Goal: Information Seeking & Learning: Learn about a topic

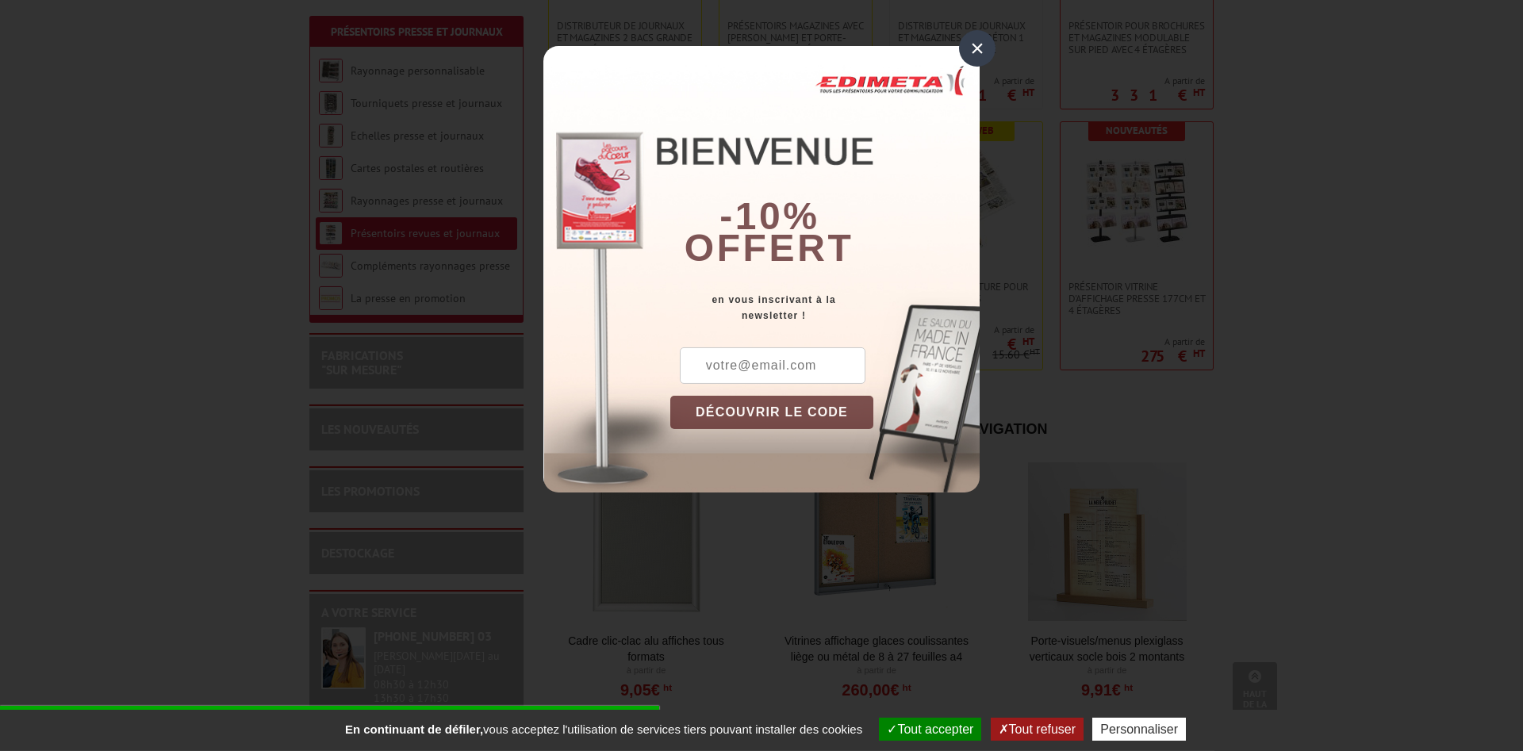
scroll to position [809, 0]
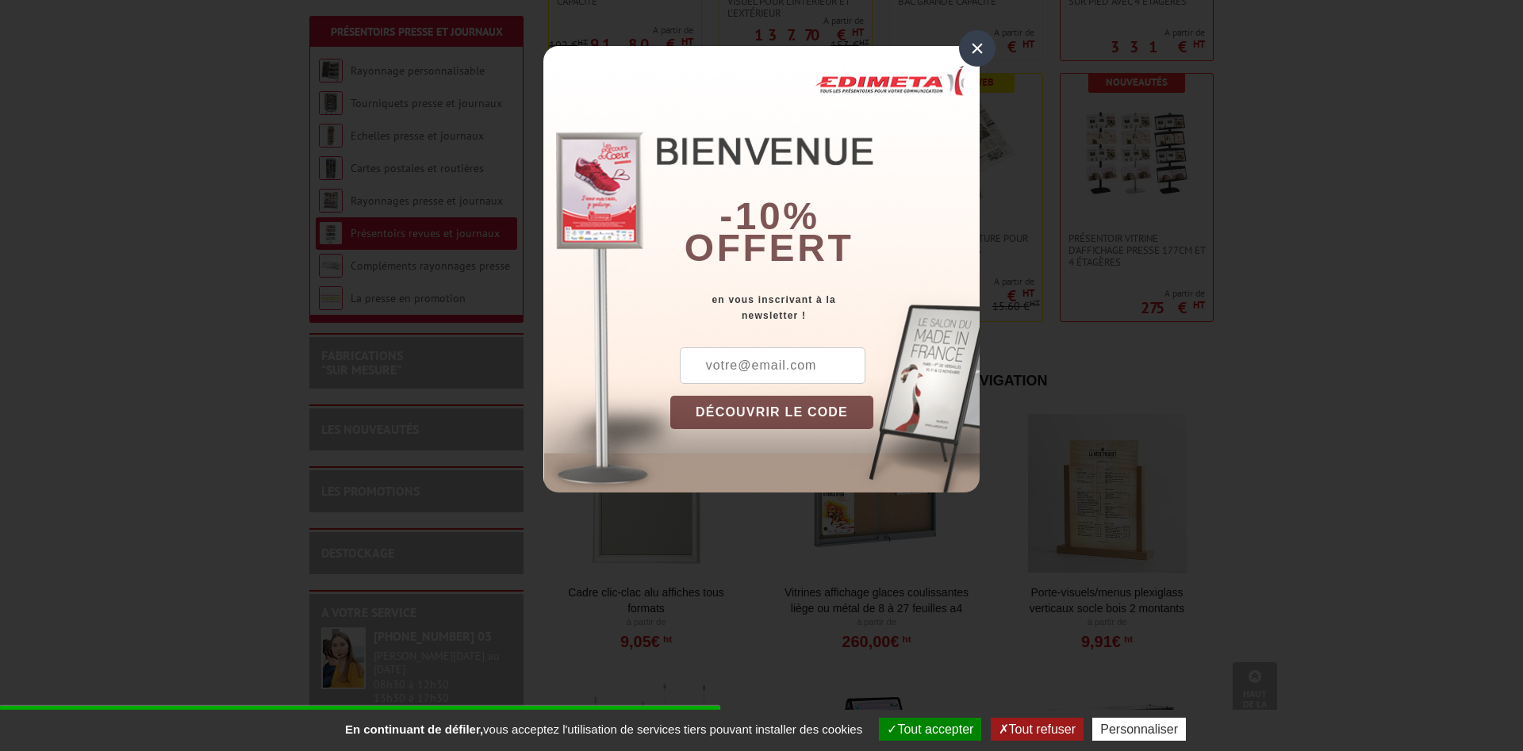
click at [975, 49] on div "×" at bounding box center [977, 48] width 36 height 36
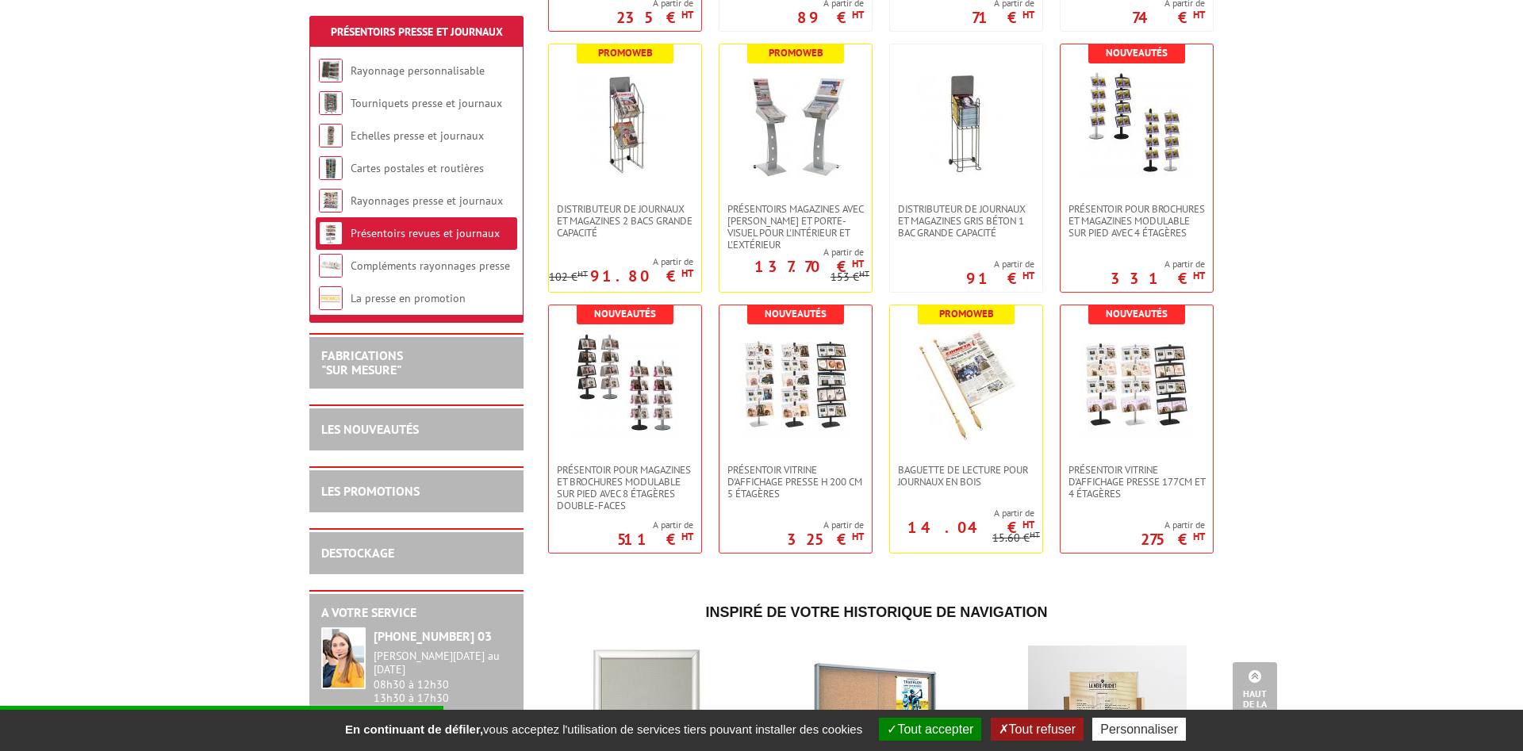
scroll to position [92, 0]
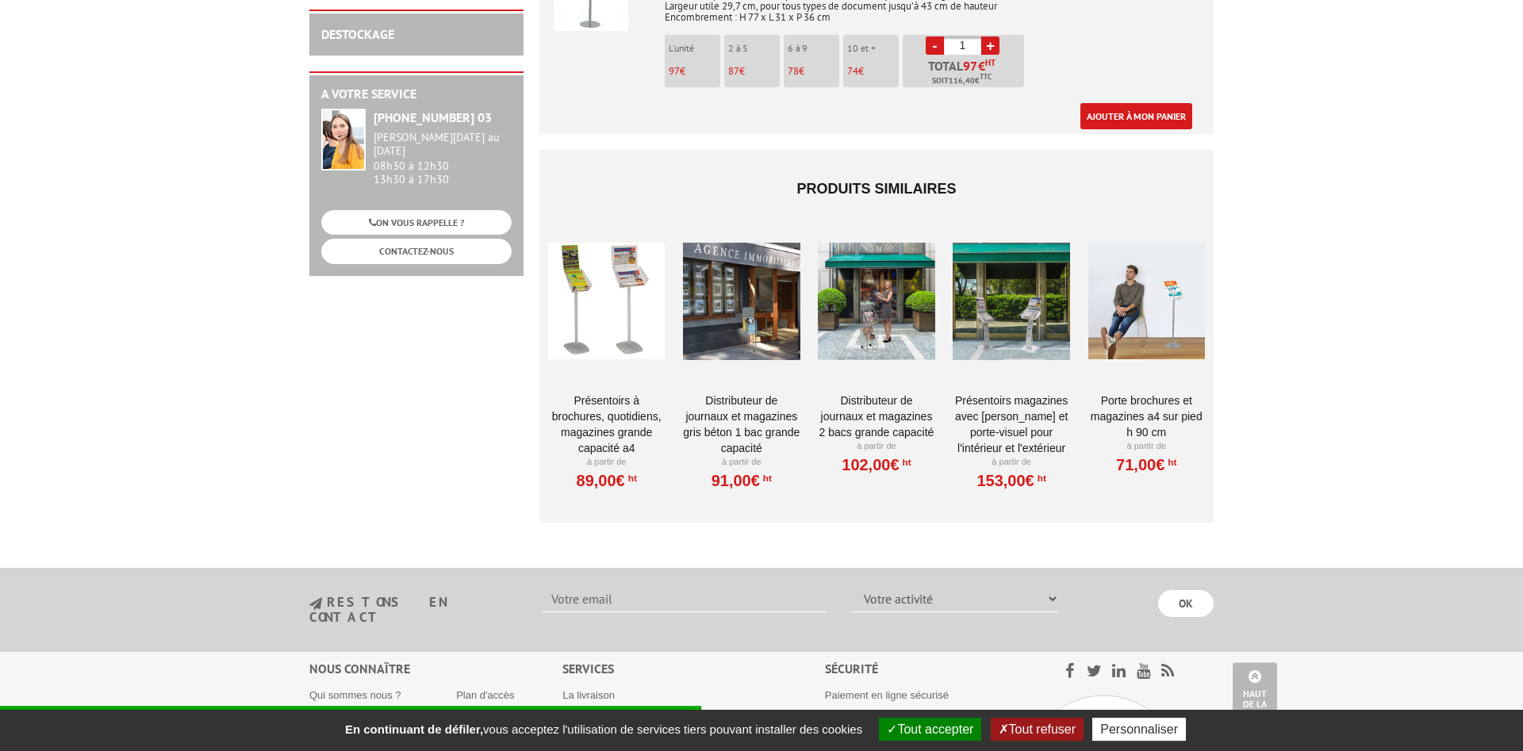
scroll to position [860, 0]
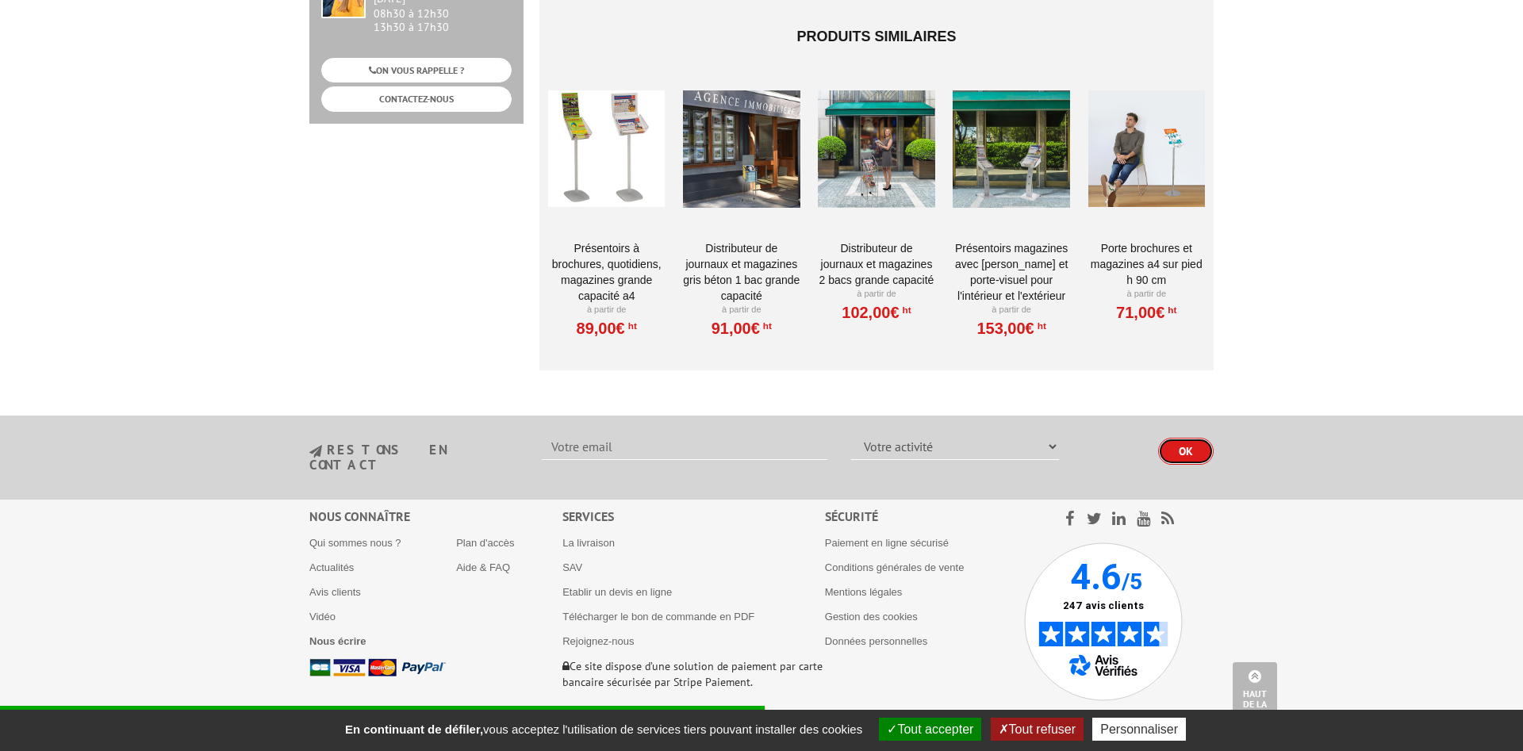
click at [1188, 438] on input "OK" at bounding box center [1186, 451] width 56 height 27
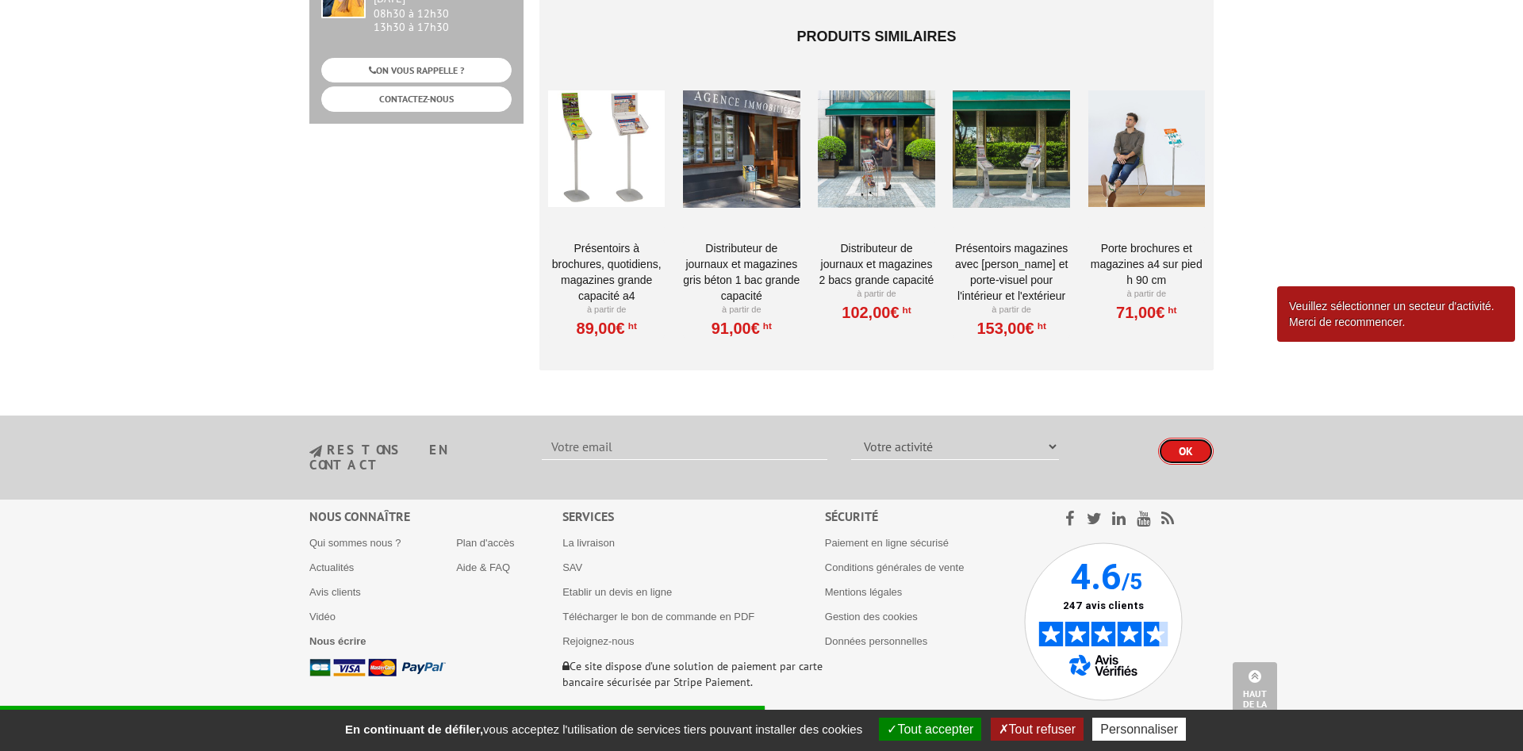
click at [1190, 438] on input "OK" at bounding box center [1186, 451] width 56 height 27
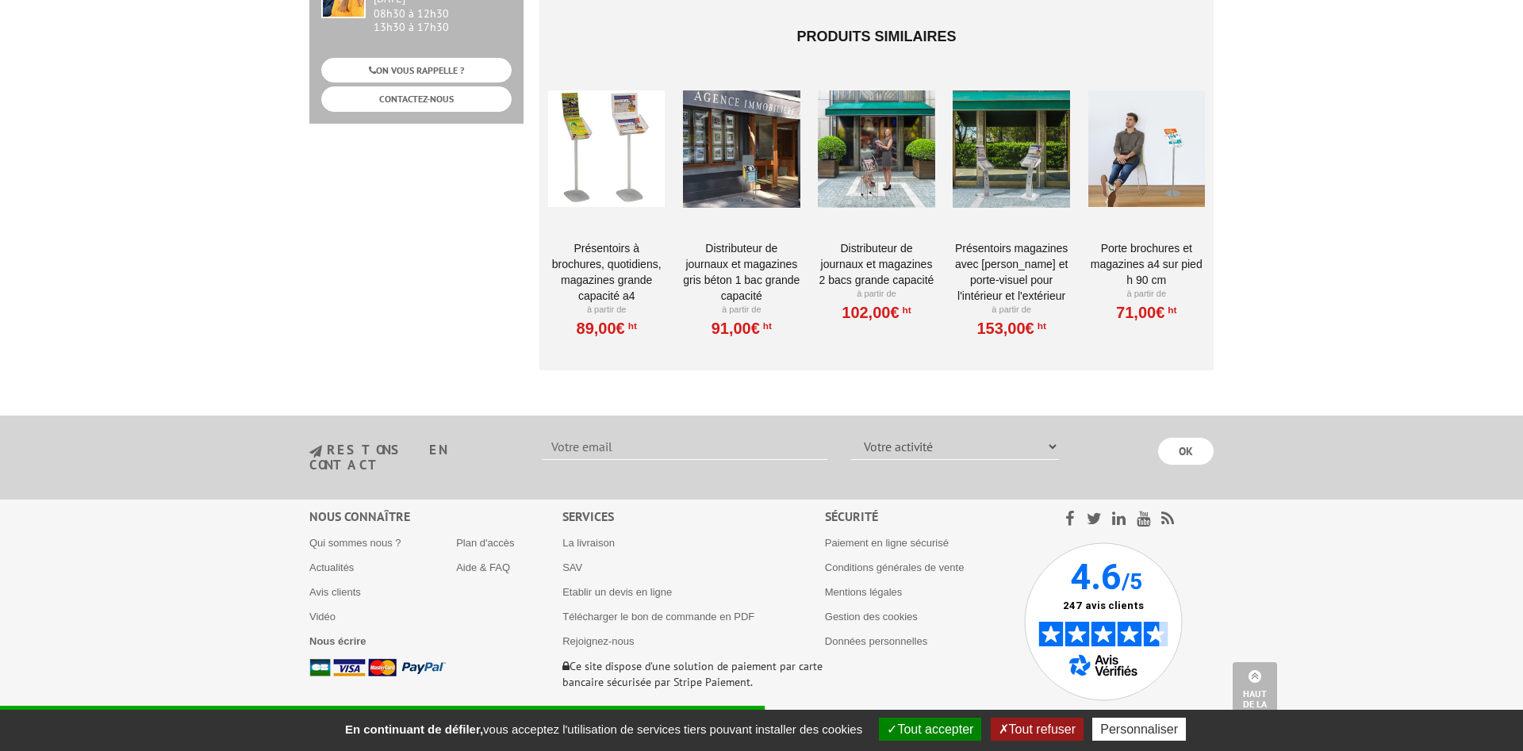
click at [338, 600] on ul "Qui sommes nous ? Actualités Avis clients Vidéo Nous écrire" at bounding box center [382, 597] width 147 height 122
click at [334, 635] on b "Nous écrire" at bounding box center [337, 641] width 57 height 12
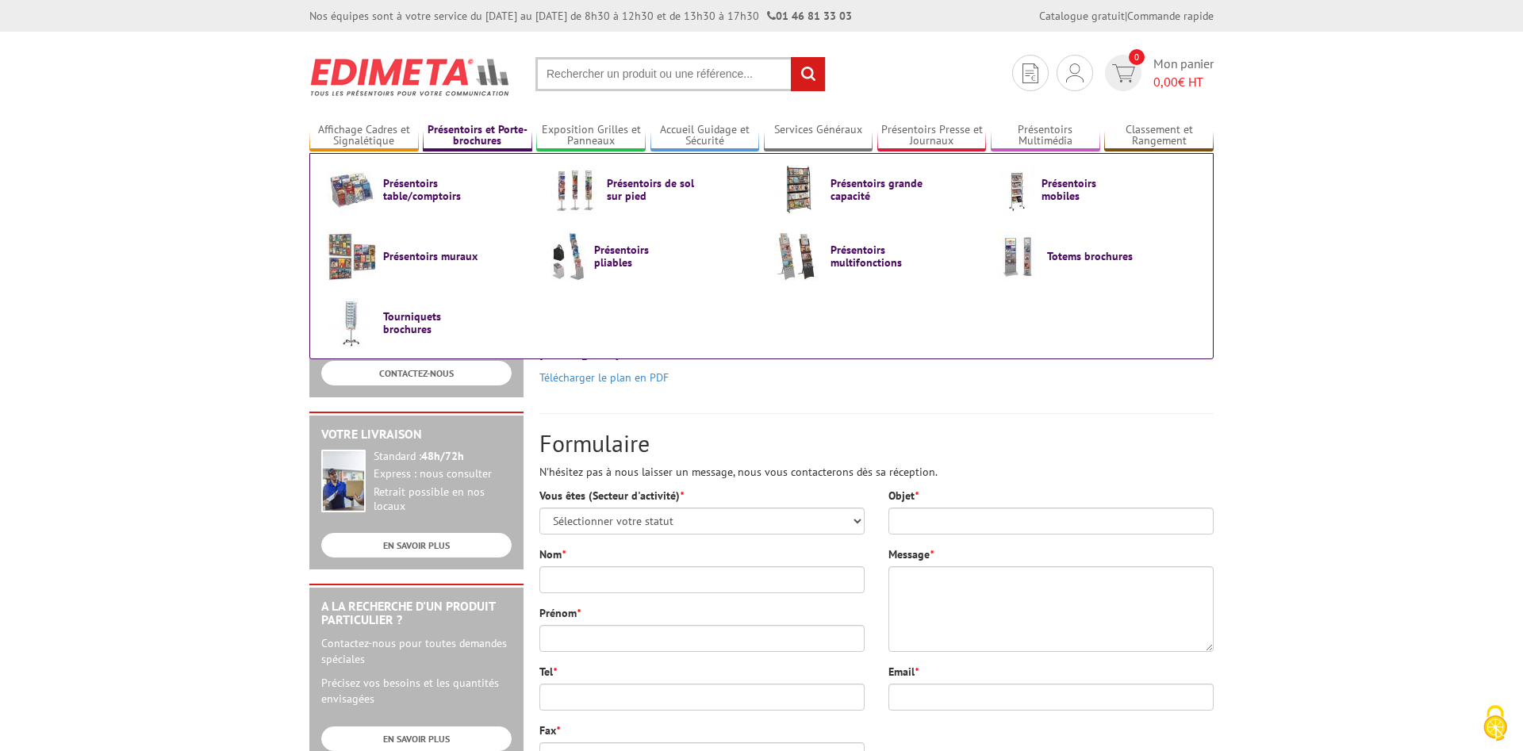
click at [453, 132] on link "Présentoirs et Porte-brochures" at bounding box center [477, 136] width 109 height 26
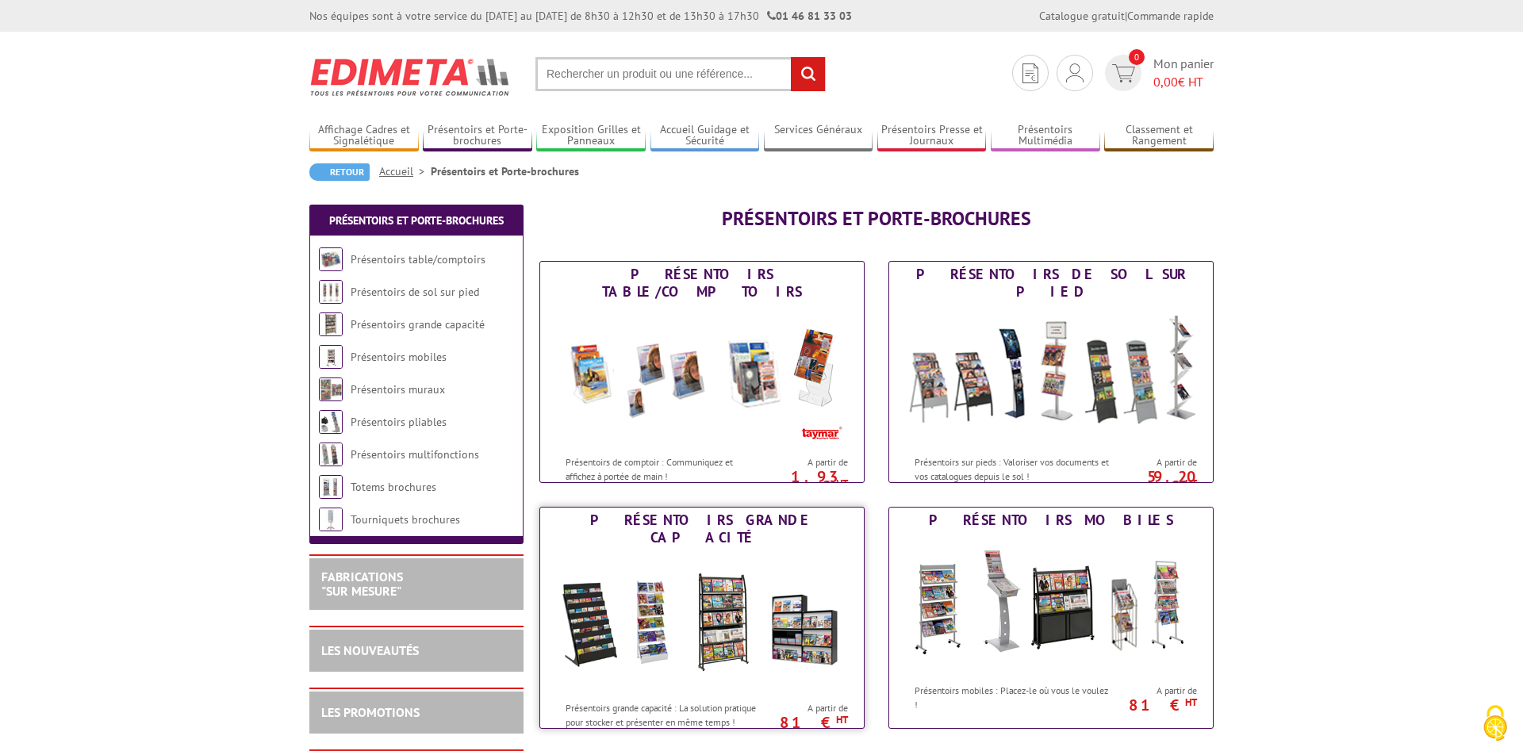
click at [654, 585] on img at bounding box center [701, 621] width 293 height 143
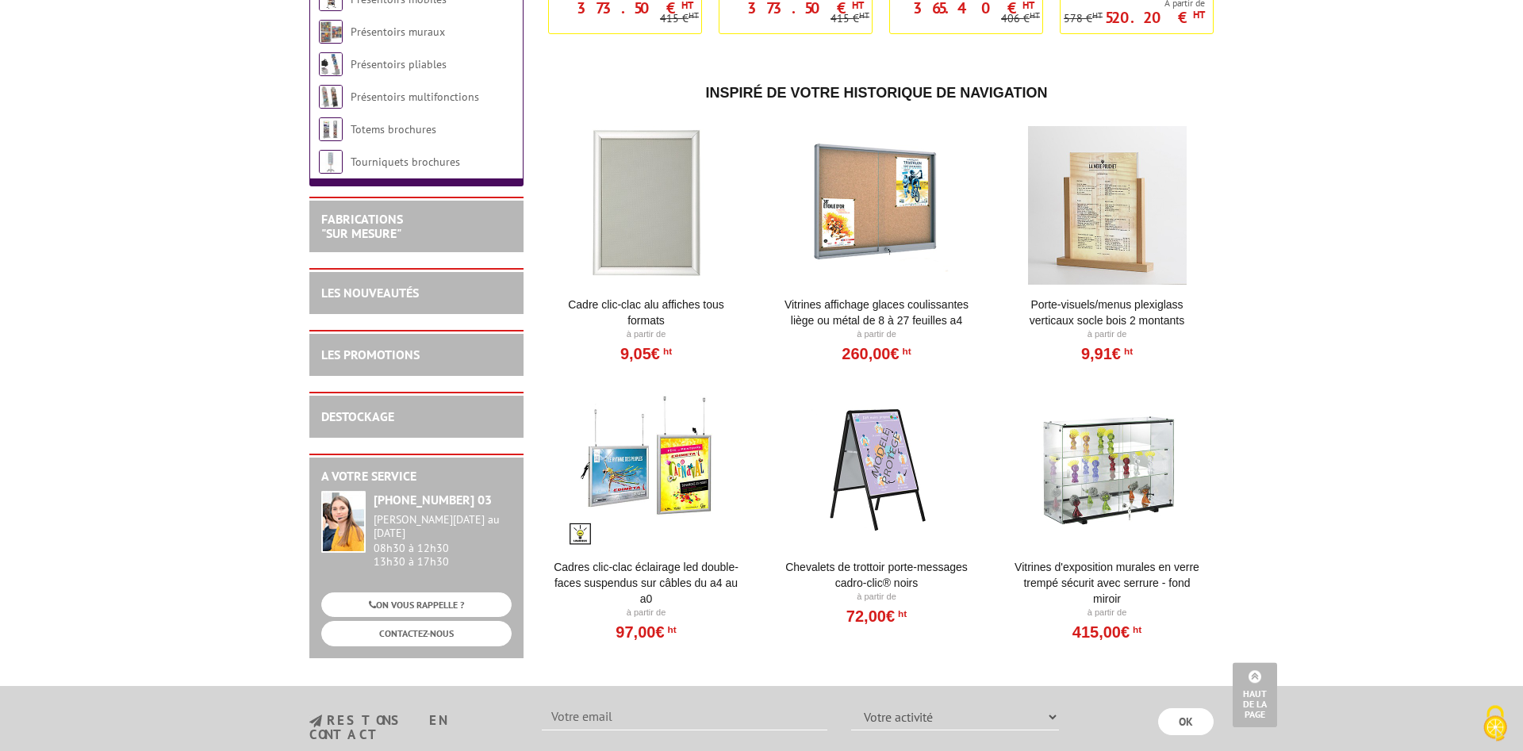
scroll to position [844, 0]
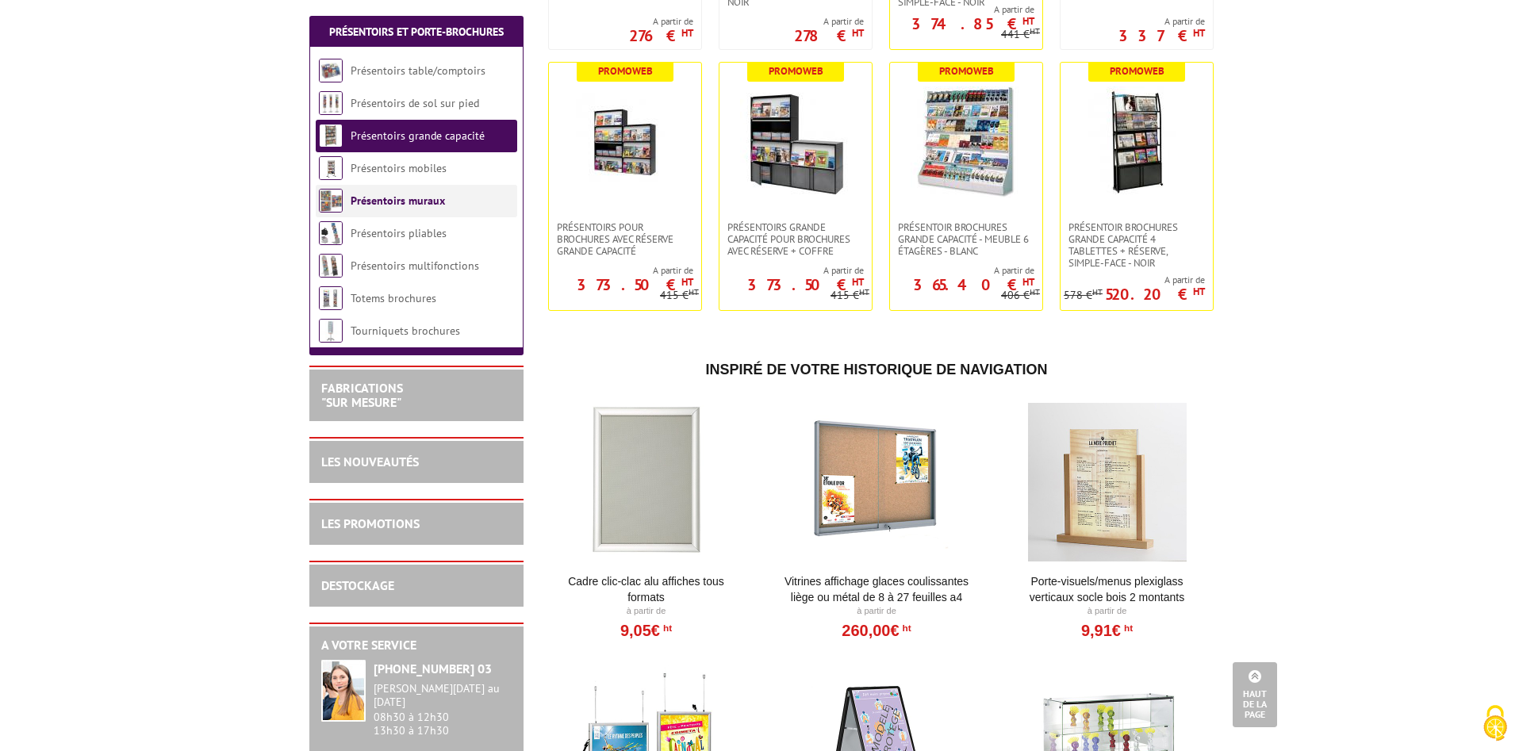
click at [389, 197] on link "Présentoirs muraux" at bounding box center [398, 201] width 94 height 14
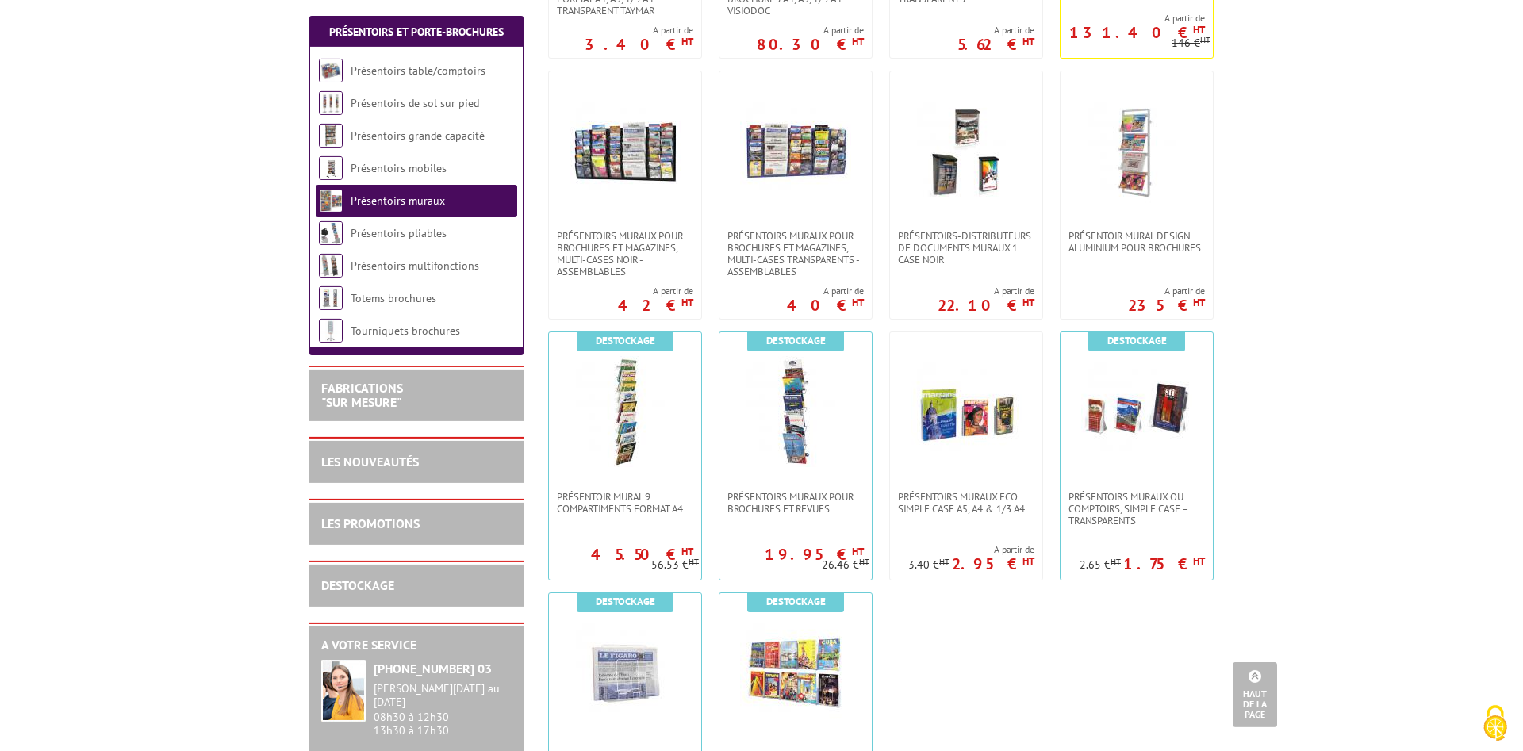
scroll to position [890, 0]
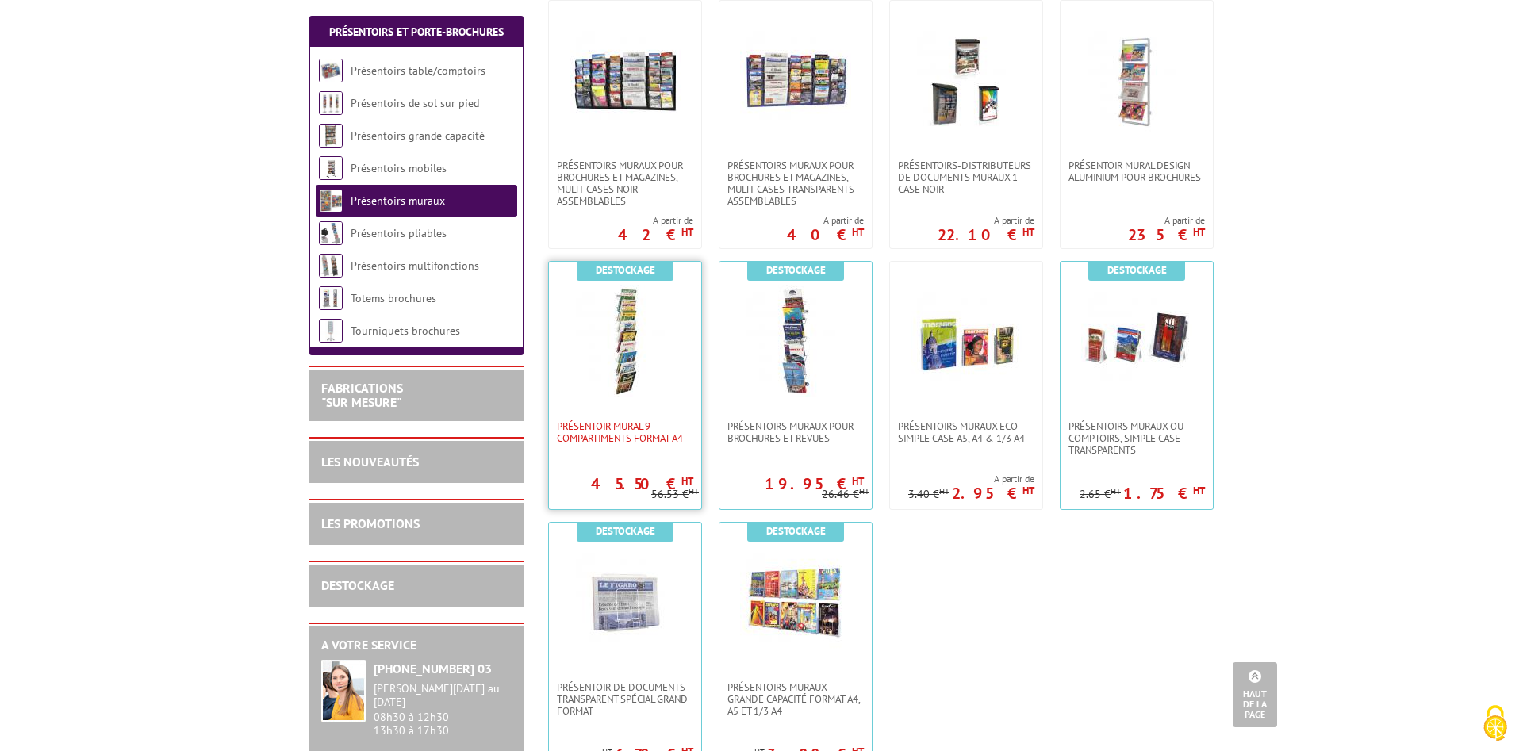
click at [607, 436] on span "PRÉSENTOIR MURAL 9 COMPARTIMENTS FORMAT A4" at bounding box center [625, 432] width 136 height 24
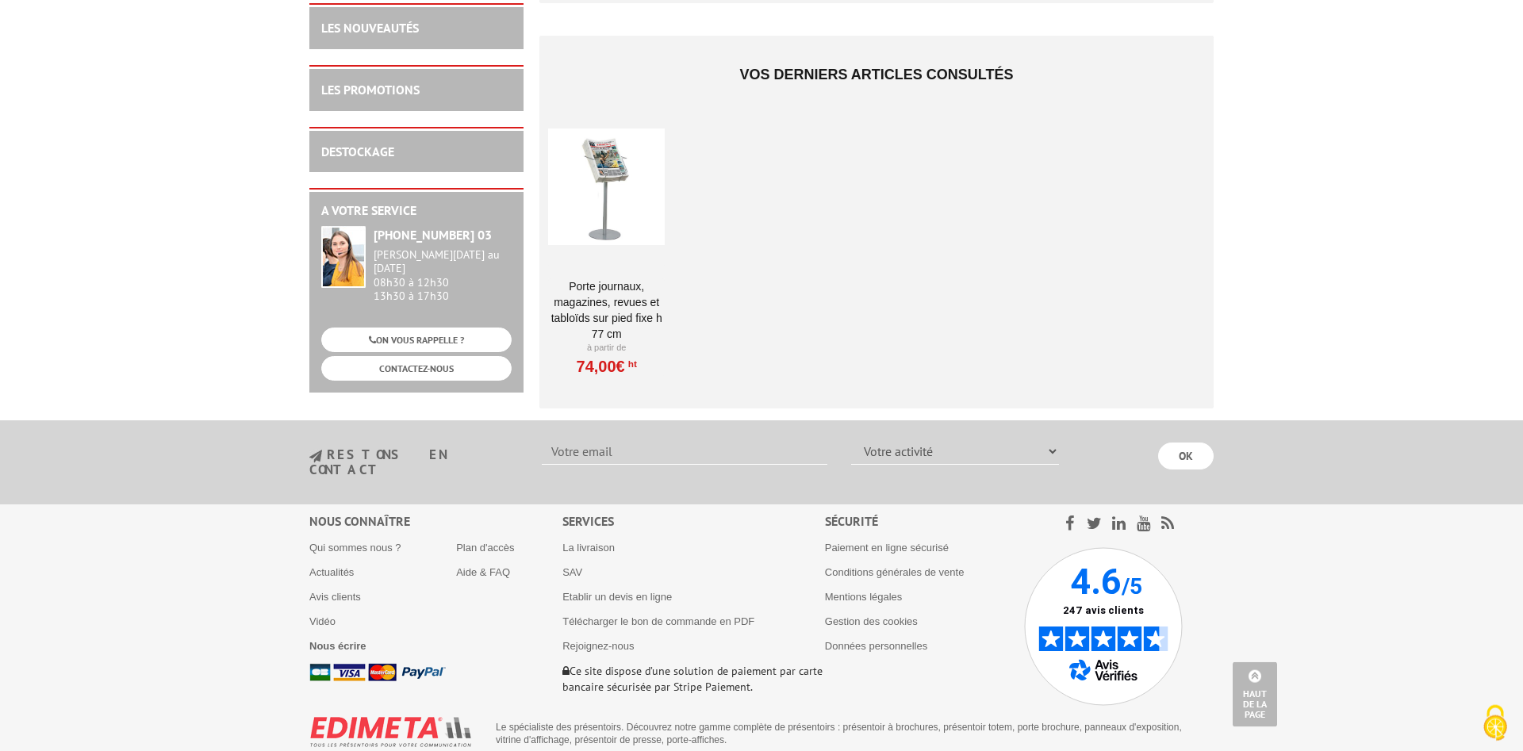
scroll to position [1741, 0]
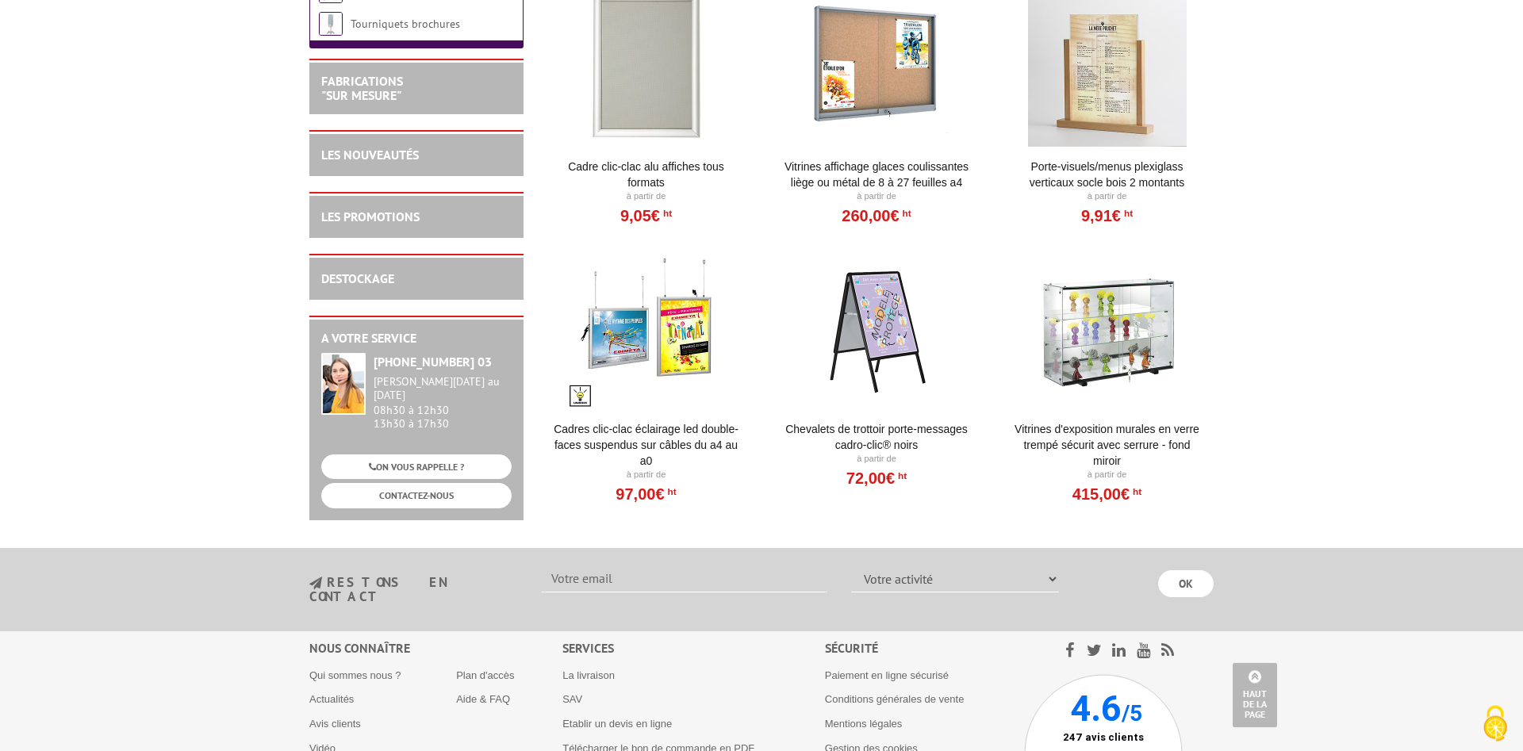
scroll to position [1916, 0]
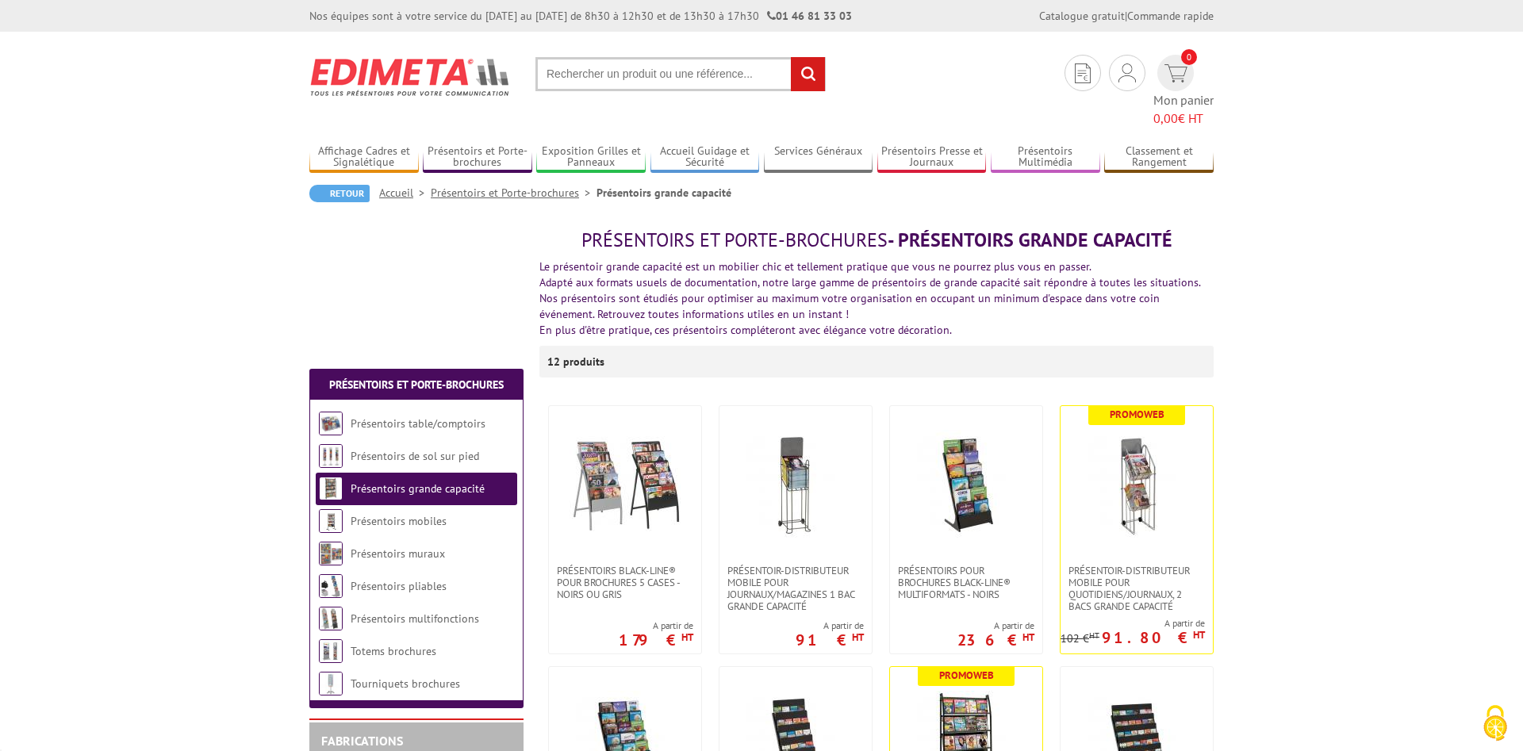
scroll to position [788, 0]
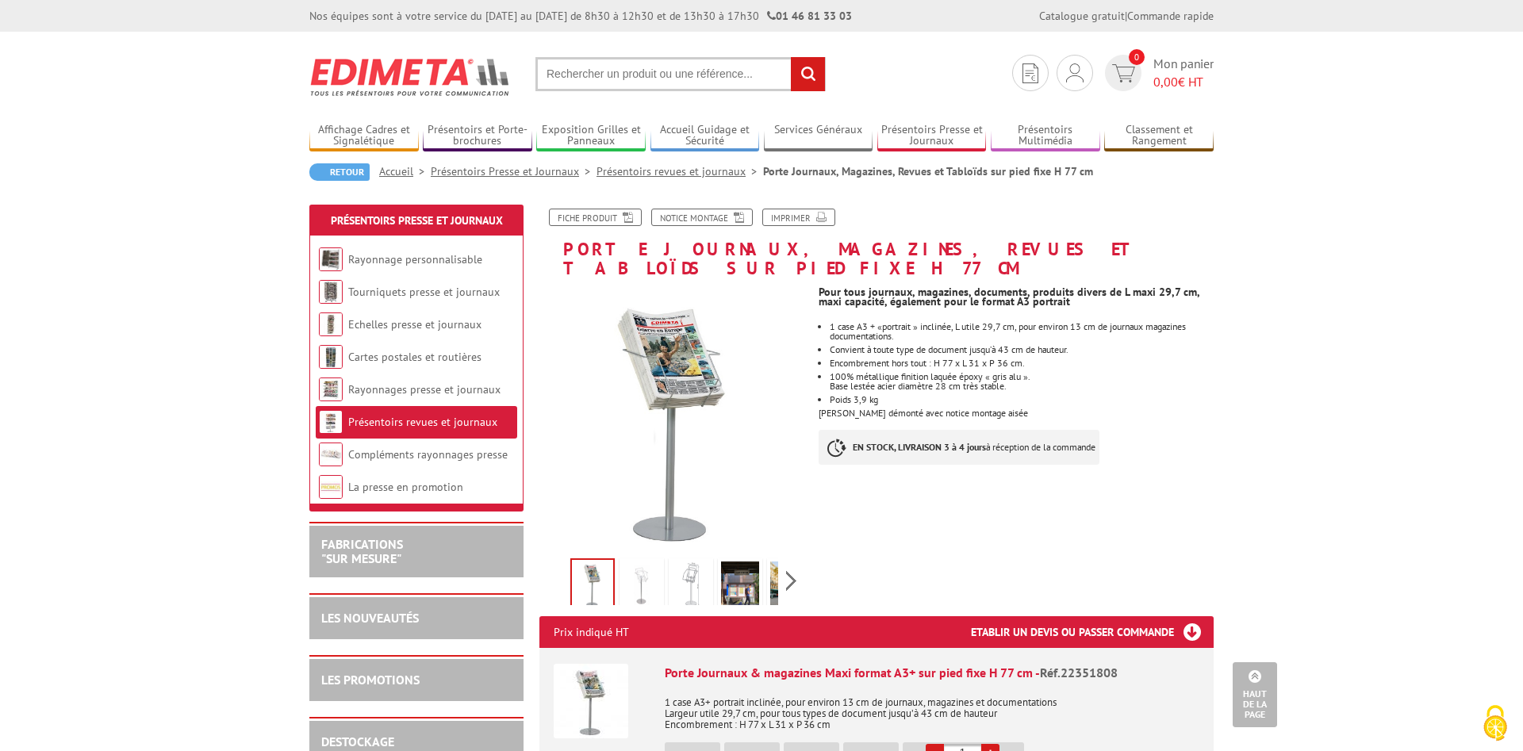
scroll to position [857, 0]
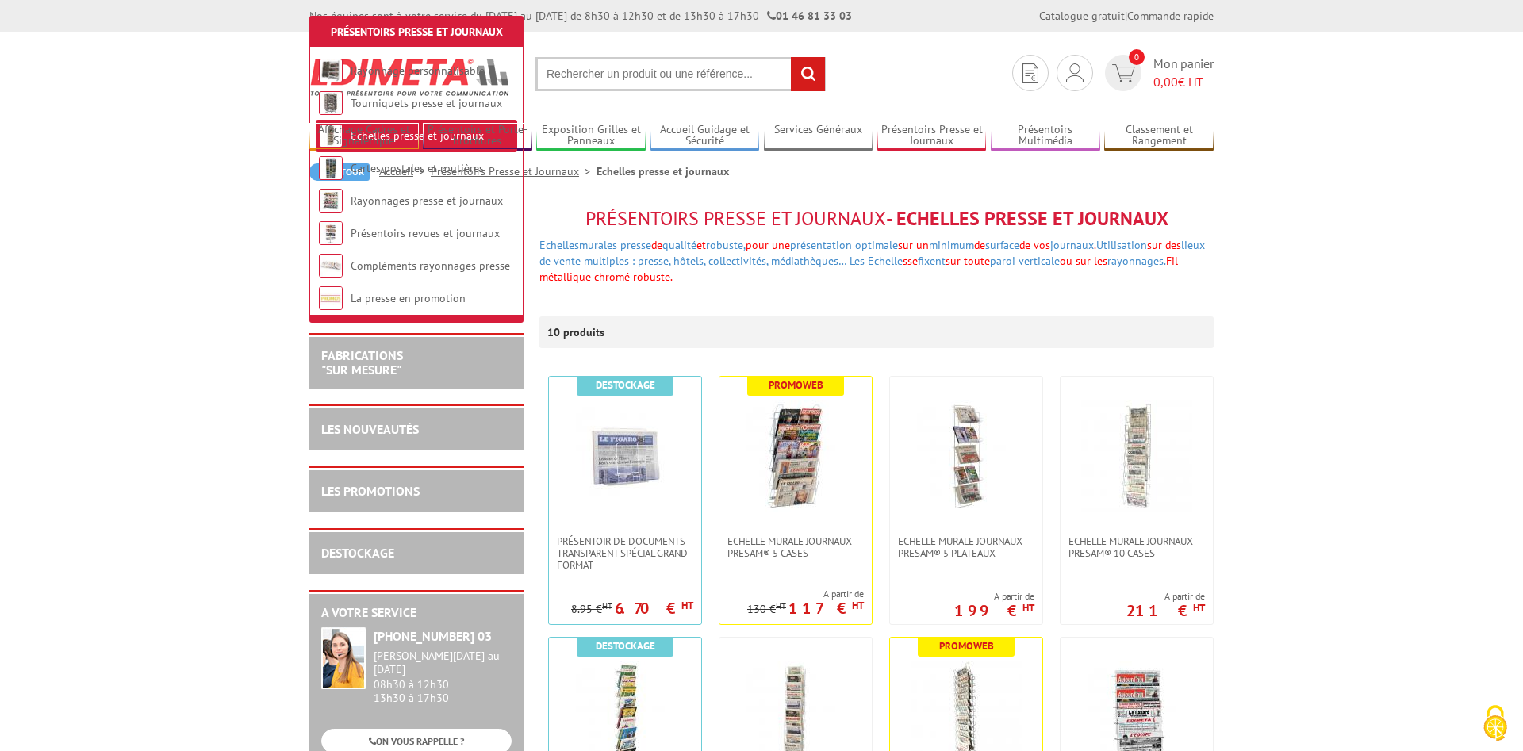
scroll to position [243, 0]
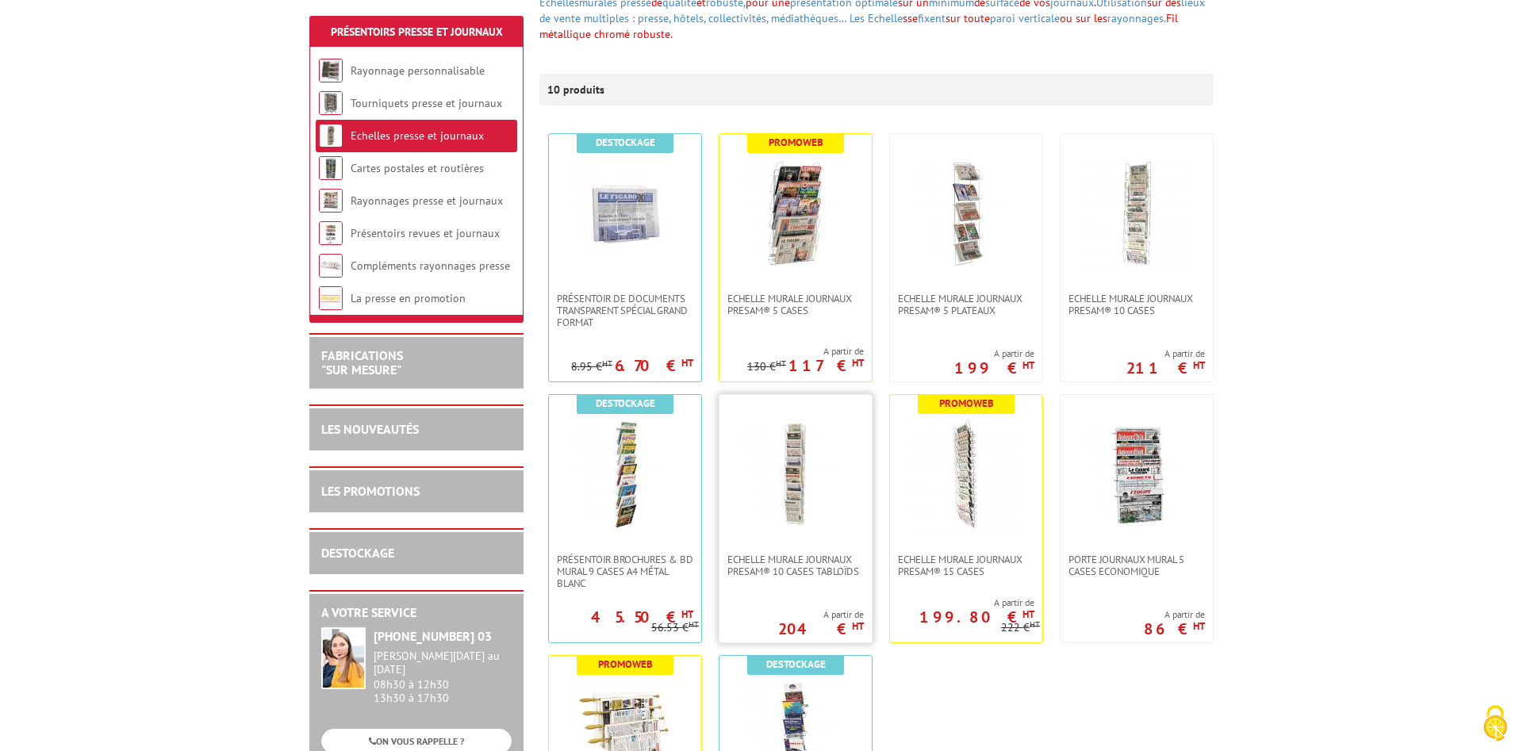
click at [826, 533] on link at bounding box center [795, 474] width 152 height 159
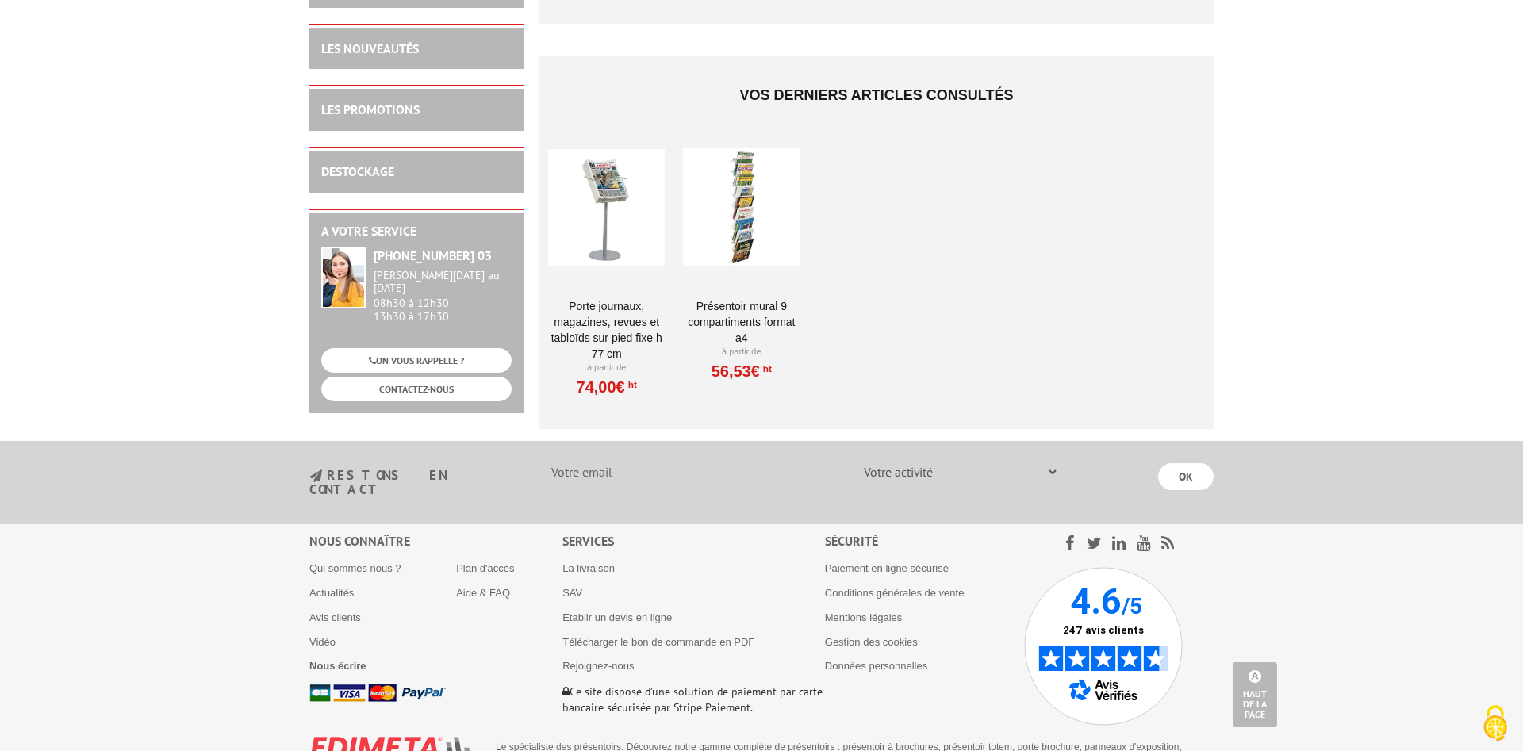
scroll to position [1674, 0]
